Goal: Transaction & Acquisition: Purchase product/service

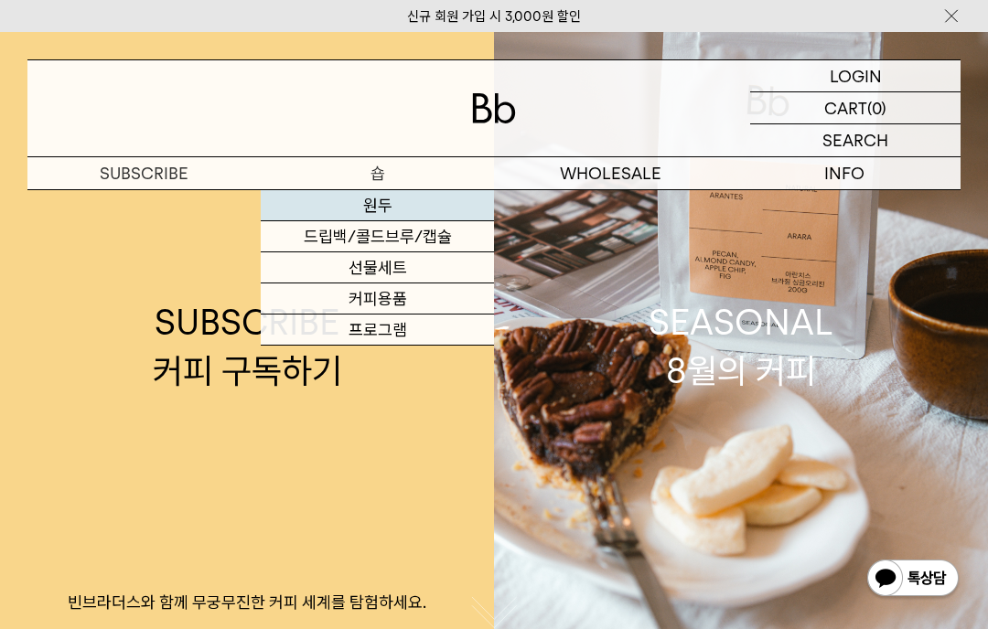
click at [326, 197] on link "원두" at bounding box center [377, 205] width 233 height 31
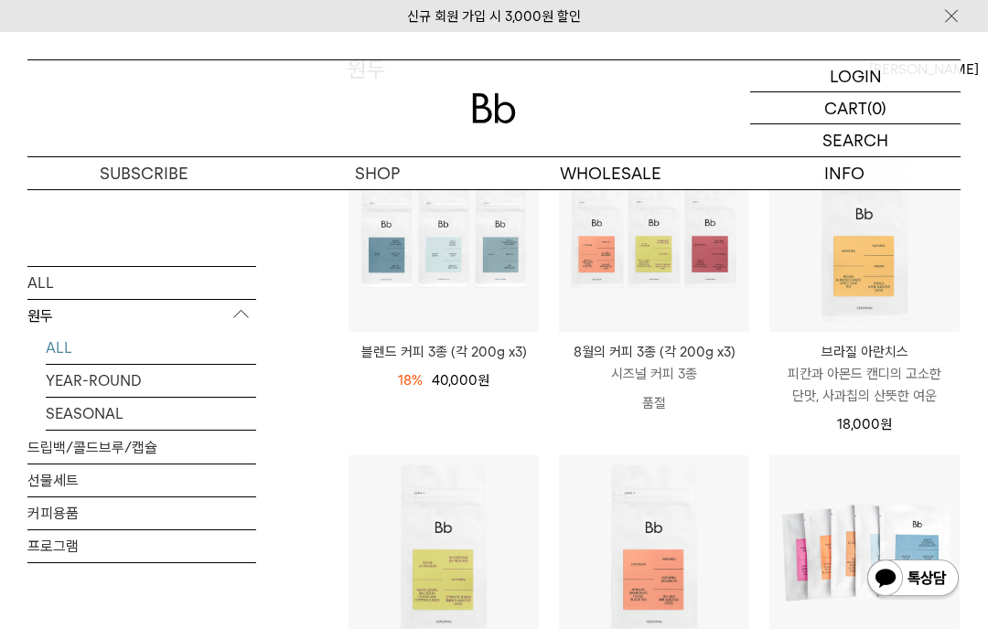
scroll to position [113, 0]
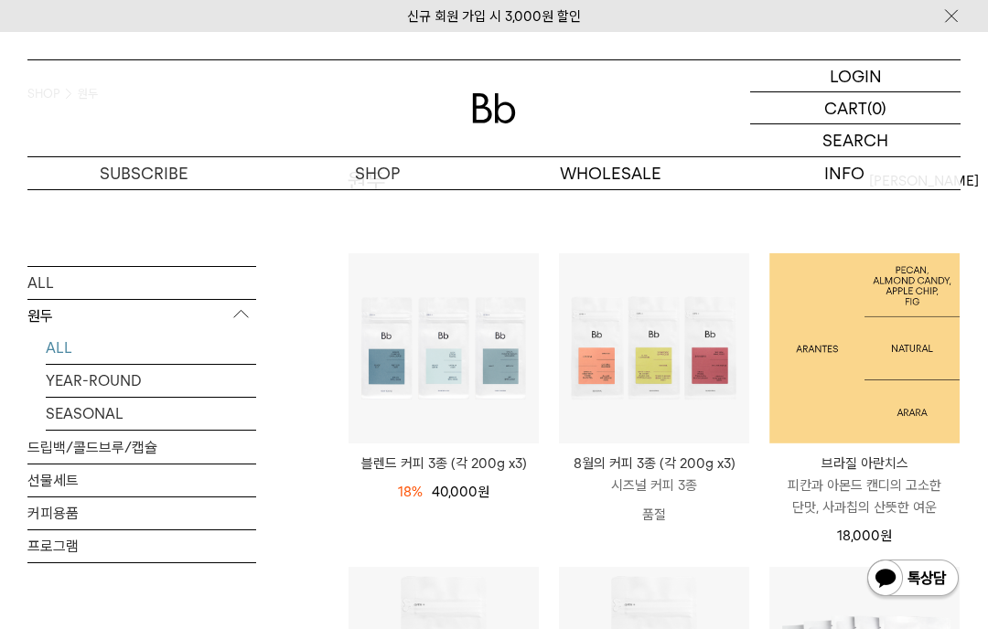
click at [855, 379] on img at bounding box center [864, 348] width 190 height 190
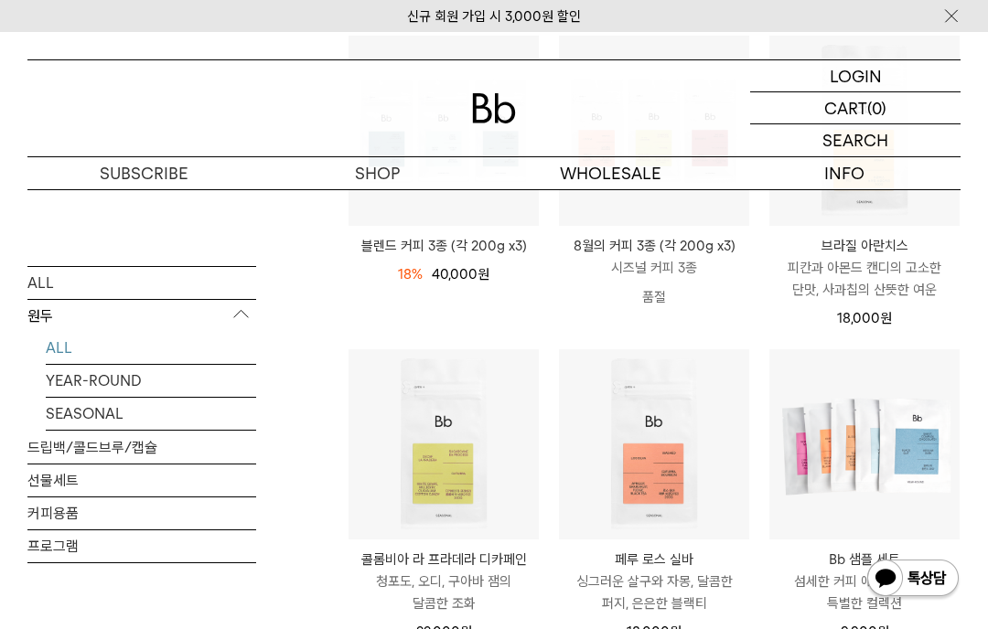
scroll to position [384, 0]
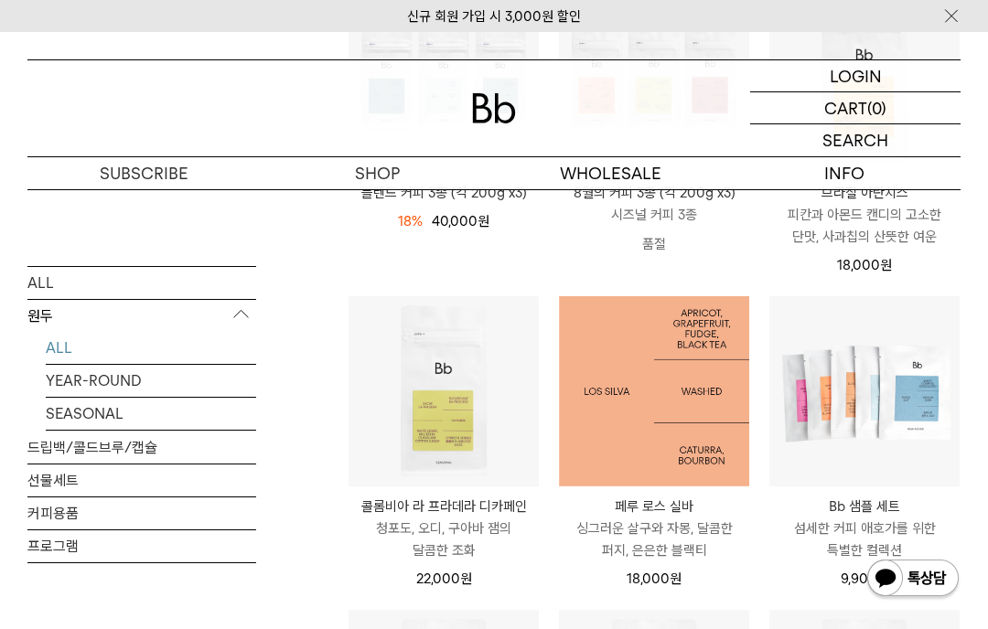
click at [658, 423] on img at bounding box center [654, 391] width 190 height 190
